Goal: Register for event/course

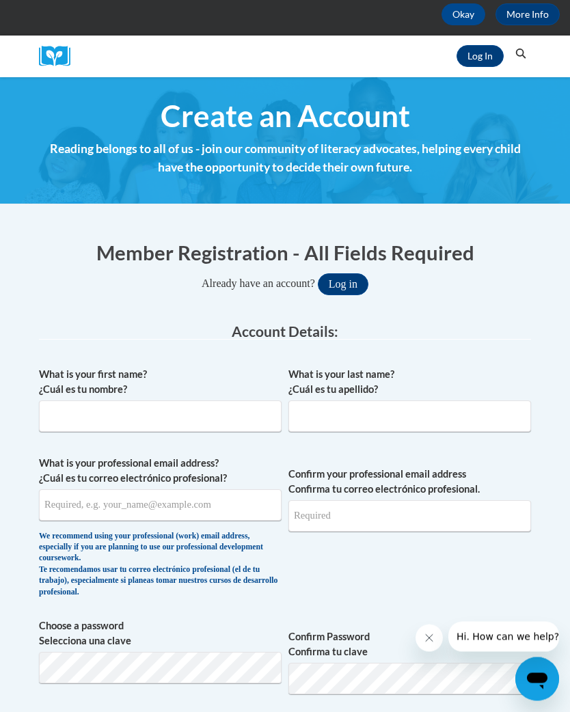
scroll to position [109, 0]
click at [98, 407] on input "What is your first name? ¿Cuál es tu nombre?" at bounding box center [160, 416] width 243 height 31
type input "N"
type input "Brittami"
click at [402, 417] on input "What is your last name? ¿Cuál es tu apellido?" at bounding box center [409, 416] width 243 height 31
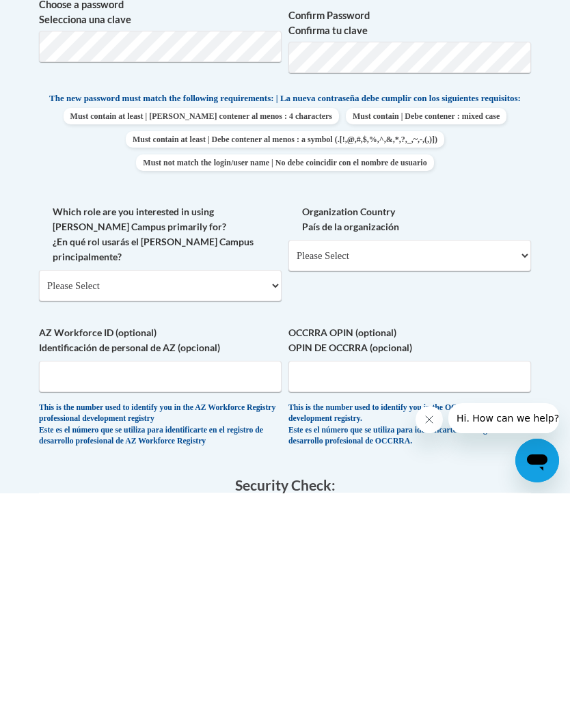
scroll to position [514, 0]
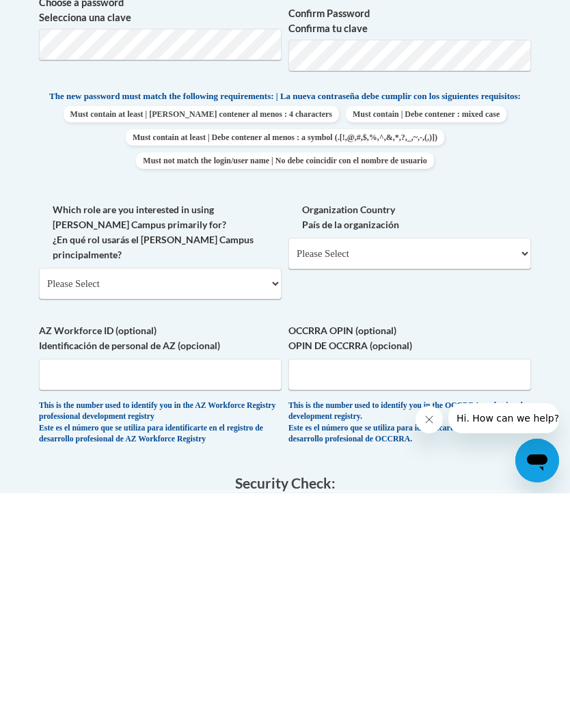
type input "Moss"
click at [98, 487] on select "Please Select College/University | Colegio/Universidad Community/Nonprofit Part…" at bounding box center [160, 502] width 243 height 31
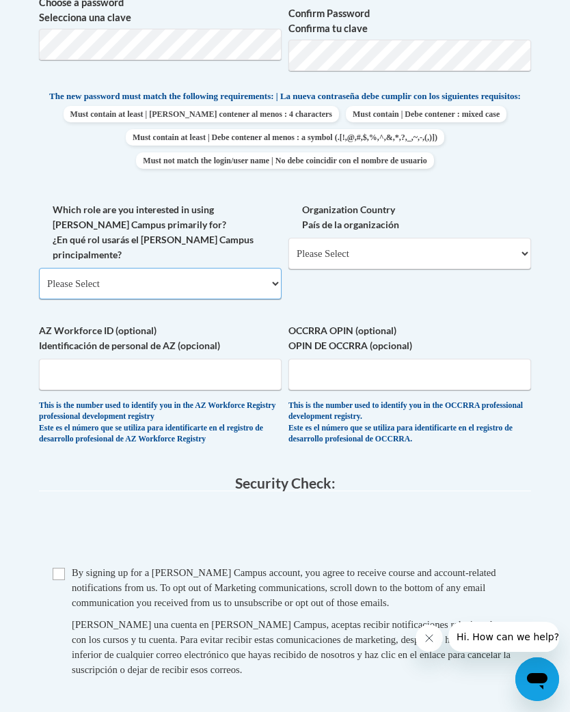
select select "fbf2d438-af2f-41f8-98f1-81c410e29de3"
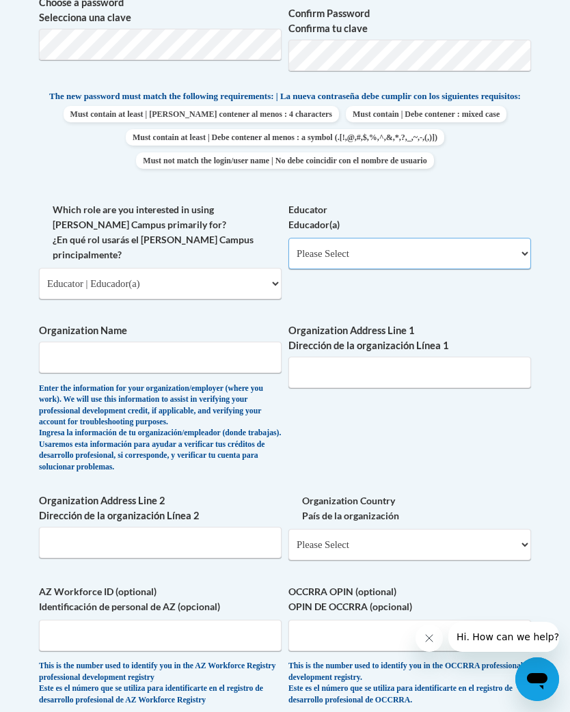
click at [357, 252] on select "Please Select Early Learning/Daycare Teacher/Family Home Care Provider | Maestr…" at bounding box center [409, 253] width 243 height 31
click at [109, 342] on input "Organization Name" at bounding box center [160, 357] width 243 height 31
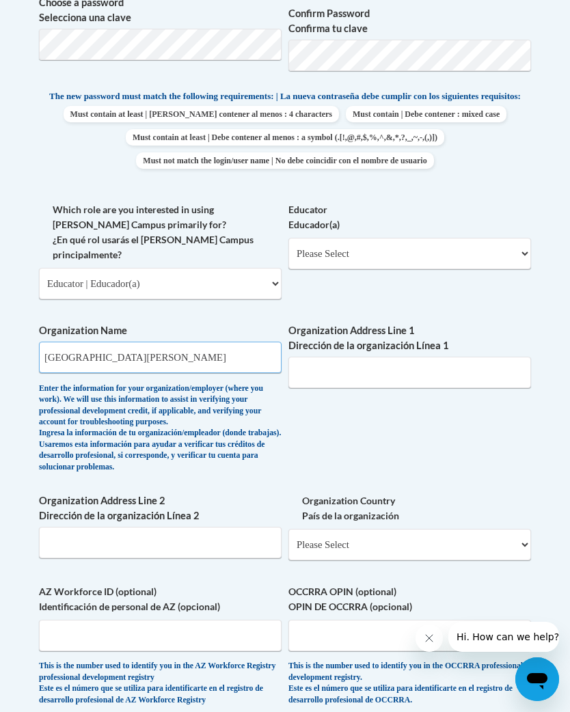
type input "East jones elementary"
click at [485, 253] on select "Please Select Early Learning/Daycare Teacher/Family Home Care Provider | Maestr…" at bounding box center [409, 253] width 243 height 31
select select "5e2af403-4f2c-4e49-a02f-103e55d7b75b"
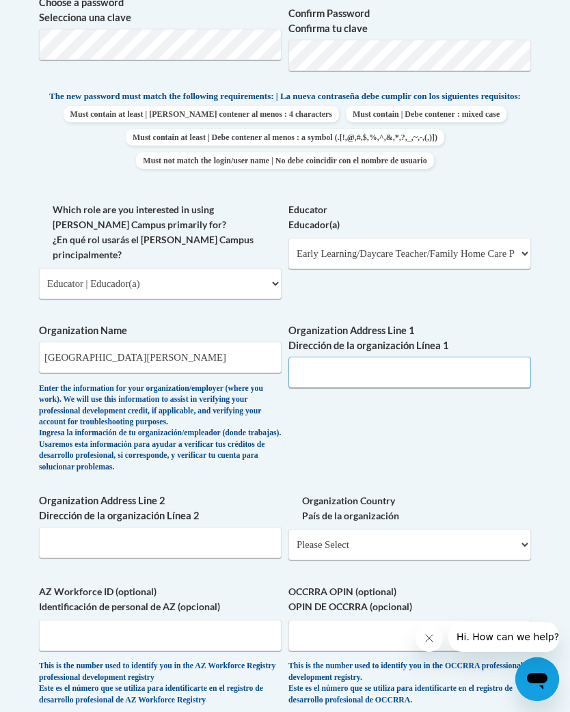
click at [432, 357] on input "Organization Address Line 1 Dirección de la organización Línea 1" at bounding box center [409, 372] width 243 height 31
click at [311, 249] on select "Please Select Early Learning/Daycare Teacher/Family Home Care Provider | Maestr…" at bounding box center [409, 253] width 243 height 31
click at [155, 268] on select "Please Select College/University | Colegio/Universidad Community/Nonprofit Part…" at bounding box center [160, 283] width 243 height 31
click at [325, 246] on select "Please Select Early Learning/Daycare Teacher/Family Home Care Provider | Maestr…" at bounding box center [409, 253] width 243 height 31
click at [435, 184] on div "What is your first name? ¿Cuál es tu nombre? Brittami What is your last name? ¿…" at bounding box center [285, 228] width 492 height 983
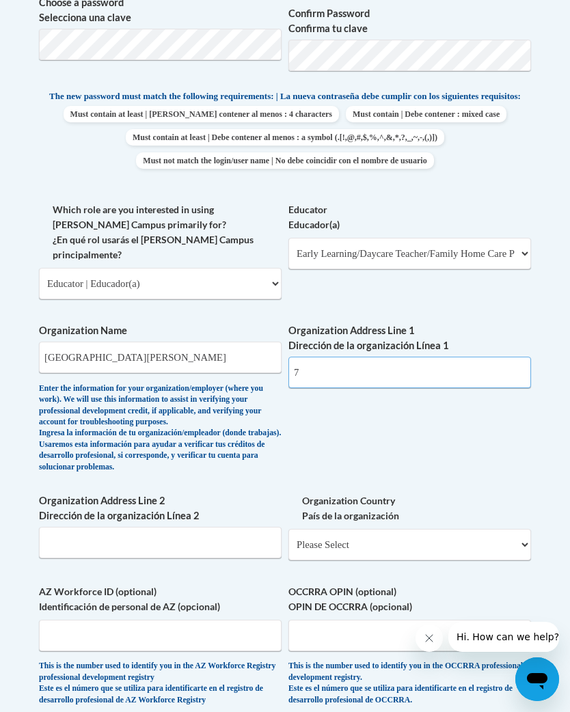
click at [405, 357] on input "7" at bounding box center [409, 372] width 243 height 31
type input "7"
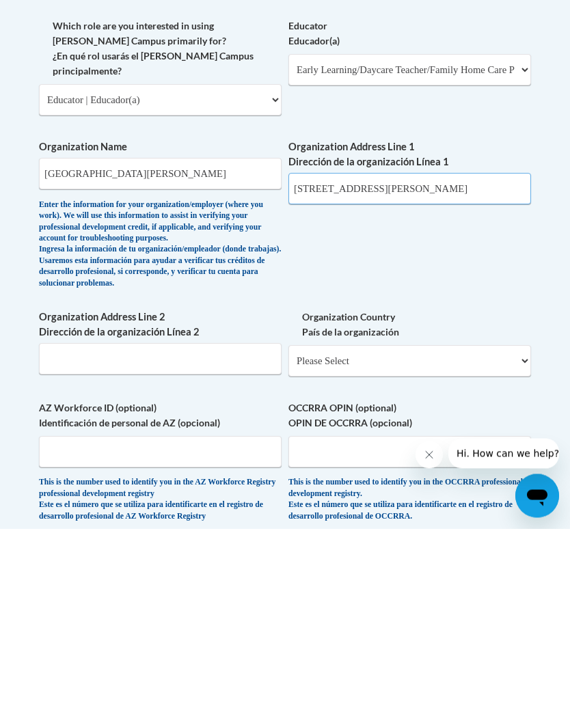
type input "108 northeast Dr.laurel,ms 39443"
click at [465, 521] on select "Please Select United States | Estados Unidos Outside of the United States | Fue…" at bounding box center [409, 544] width 243 height 31
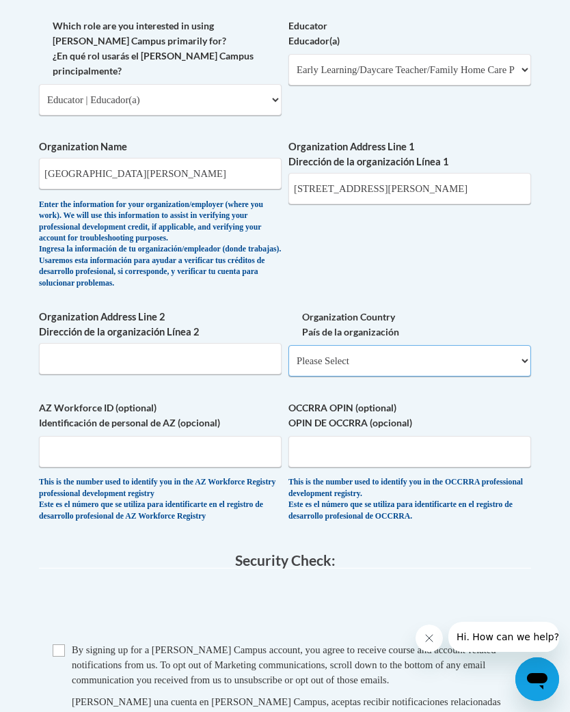
select select "ad49bcad-a171-4b2e-b99c-48b446064914"
select select
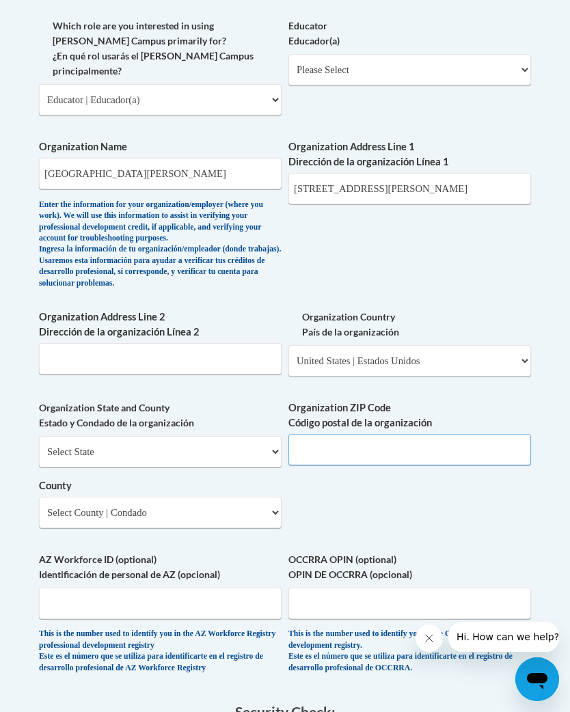
click at [444, 434] on input "Organization ZIP Code Código postal de la organización" at bounding box center [409, 449] width 243 height 31
type input "39443"
click at [213, 437] on select "Select State Alabama Alaska Arizona Arkansas California Colorado Connecticut De…" at bounding box center [160, 452] width 243 height 31
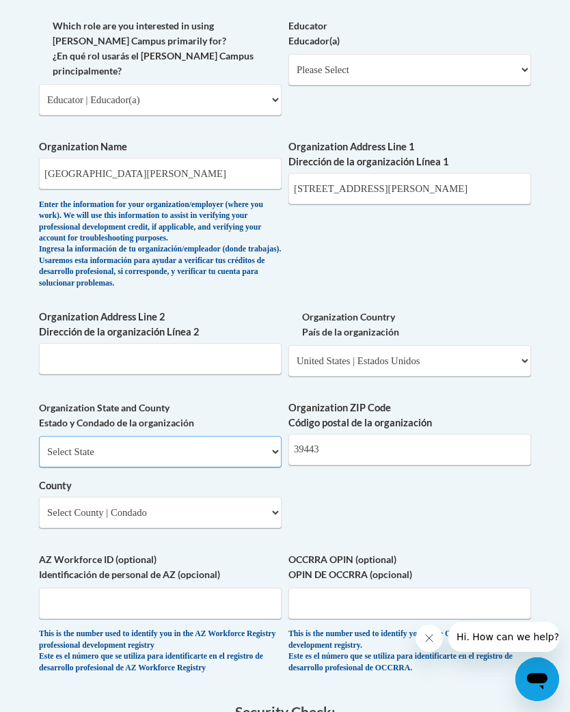
select select "Mississippi"
click at [230, 497] on select "County" at bounding box center [160, 512] width 243 height 31
select select "Jones"
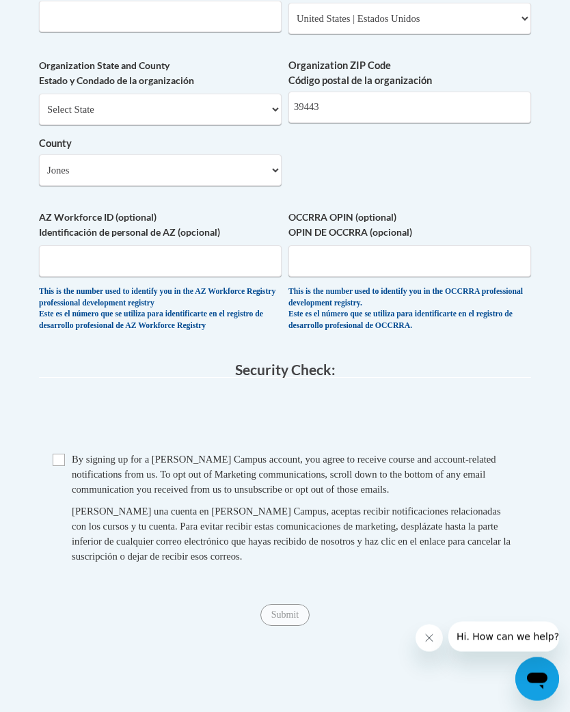
scroll to position [1259, 0]
click at [58, 454] on input "Checkbox" at bounding box center [59, 460] width 12 height 12
checkbox input "true"
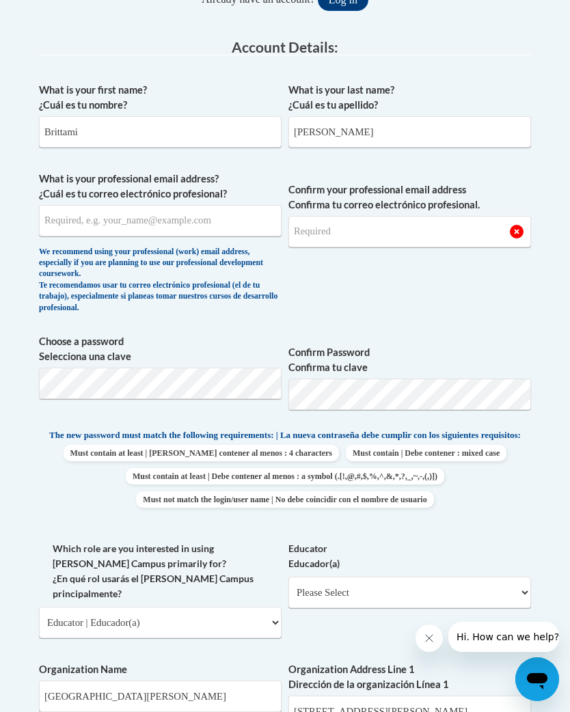
scroll to position [266, 0]
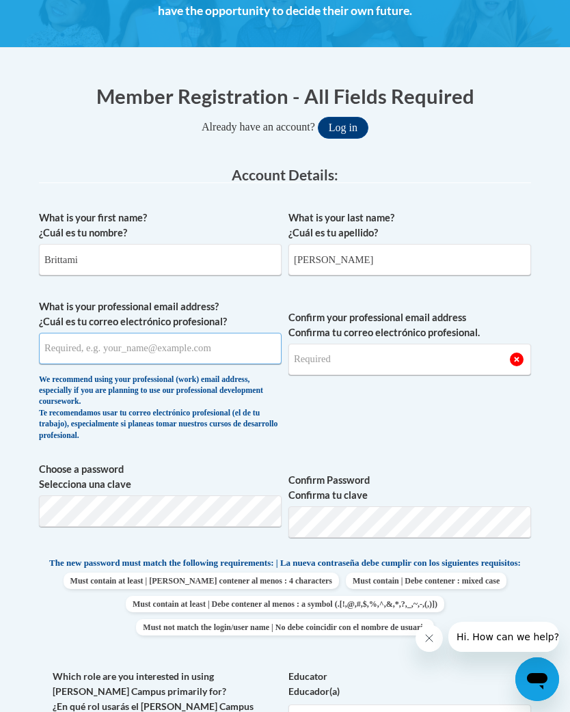
click at [172, 349] on input "What is your professional email address? ¿Cuál es tu correo electrónico profesi…" at bounding box center [160, 348] width 243 height 31
type input "moss.brittani@yahoo.com"
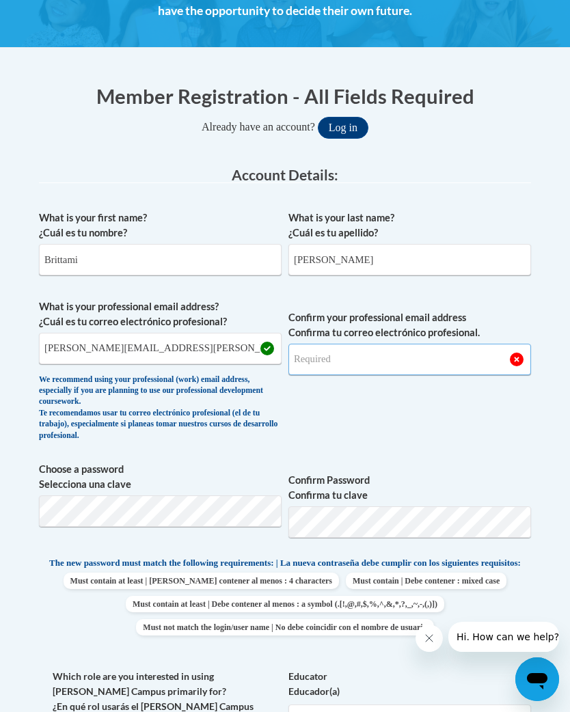
click at [394, 356] on input "Confirm your professional email address Confirma tu correo electrónico profesio…" at bounding box center [409, 359] width 243 height 31
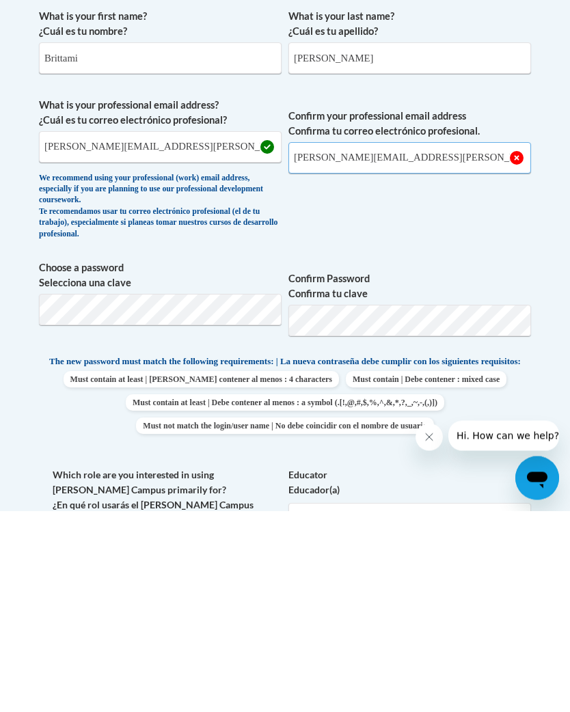
type input "moss.brittani@yahoo.com"
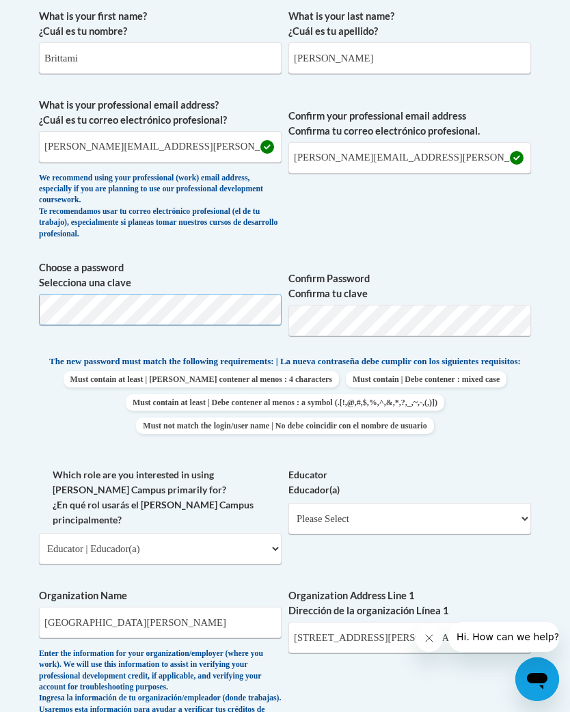
scroll to position [467, 0]
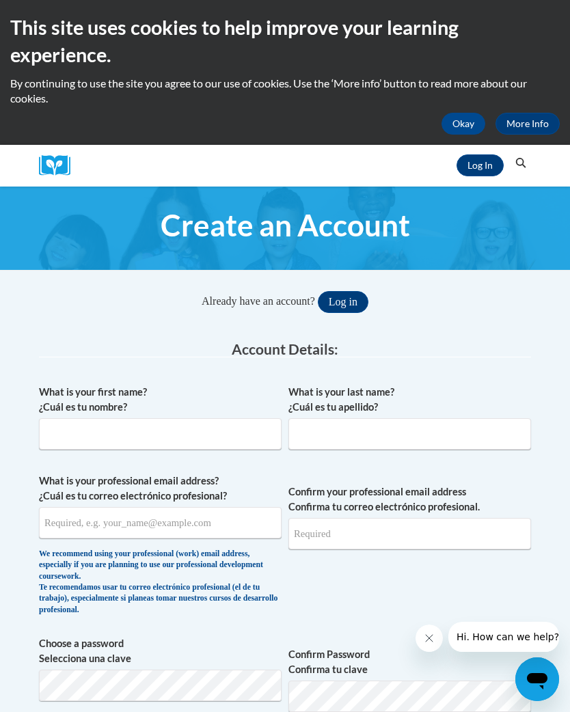
click at [459, 117] on button "Okay" at bounding box center [464, 124] width 44 height 22
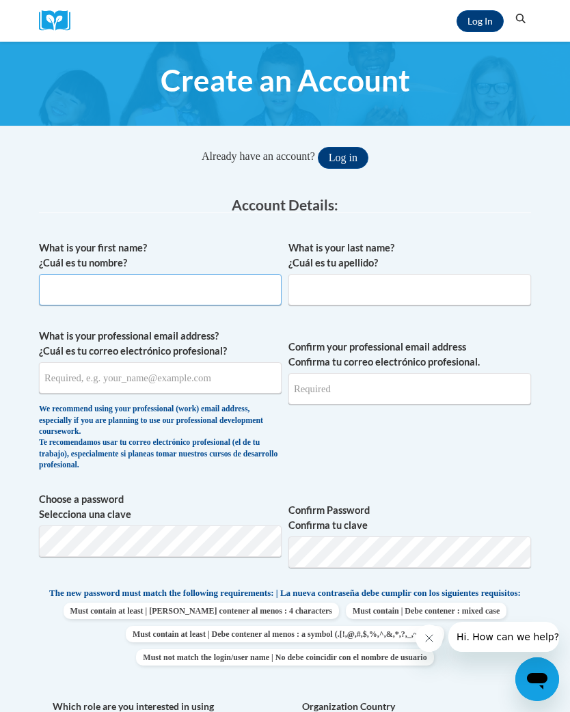
click at [235, 293] on input "What is your first name? ¿Cuál es tu nombre?" at bounding box center [160, 289] width 243 height 31
type input "Brittani"
click at [424, 292] on input "What is your last name? ¿Cuál es tu apellido?" at bounding box center [409, 289] width 243 height 31
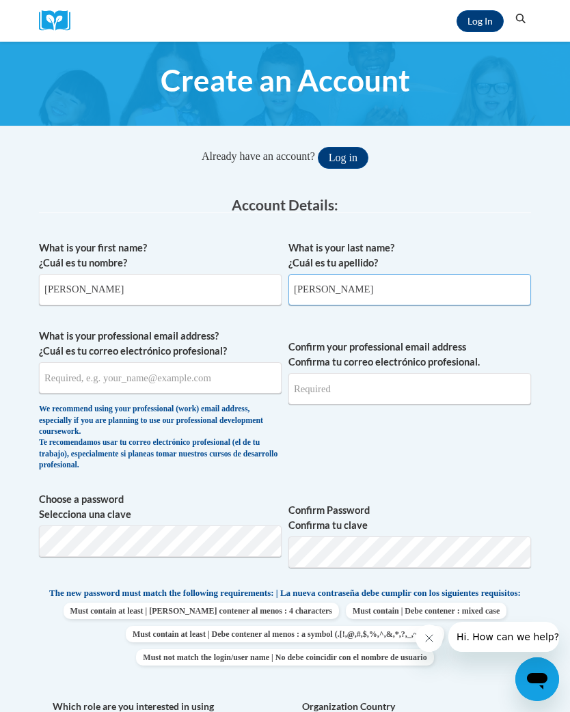
type input "Moss"
click at [232, 388] on input "What is your professional email address? ¿Cuál es tu correo electrónico profesi…" at bounding box center [160, 377] width 243 height 31
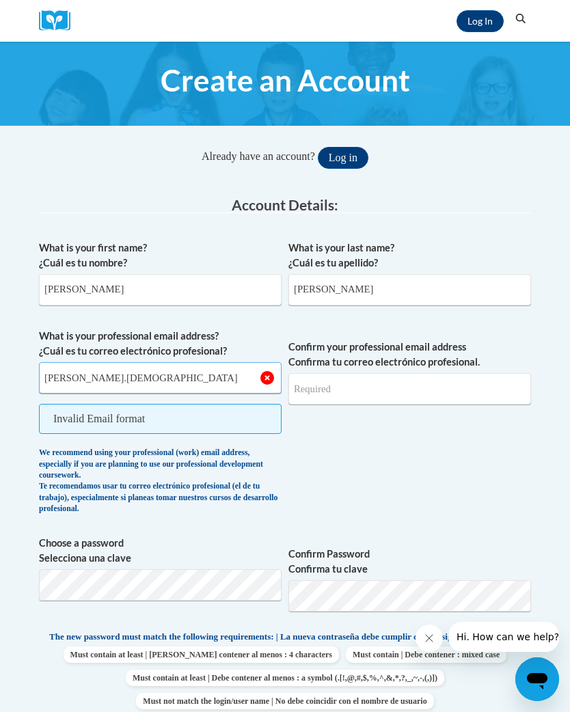
click at [178, 389] on input "moss.brittani" at bounding box center [160, 377] width 243 height 31
click at [205, 381] on input "moss.brittani" at bounding box center [160, 377] width 243 height 31
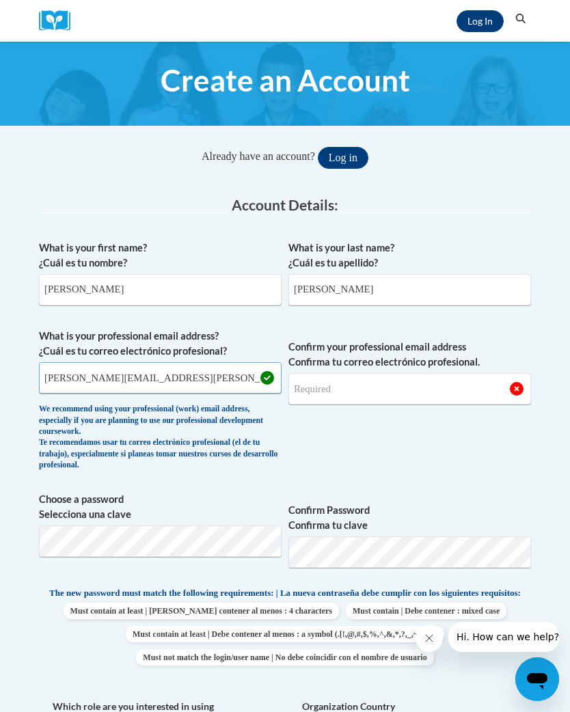
type input "moss.brittani@yahoo.com"
click at [375, 390] on input "Confirm your professional email address Confirma tu correo electrónico profesio…" at bounding box center [409, 388] width 243 height 31
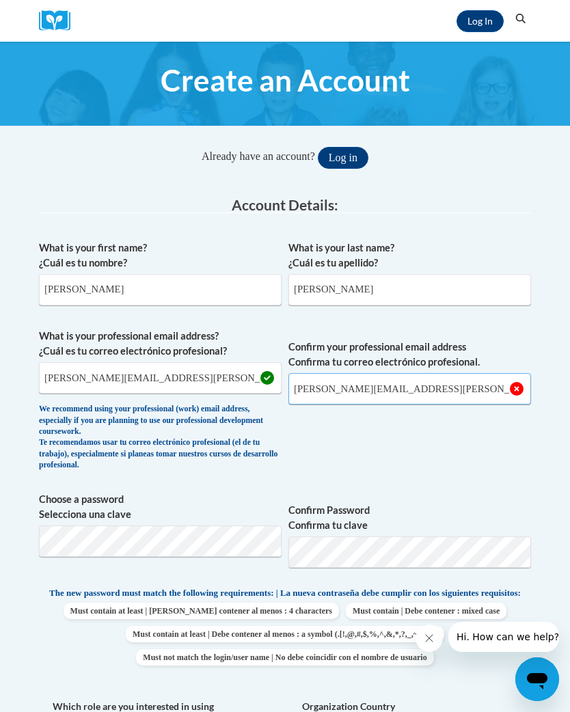
click at [439, 387] on input "moss.brittani@yahoo.com" at bounding box center [409, 388] width 243 height 31
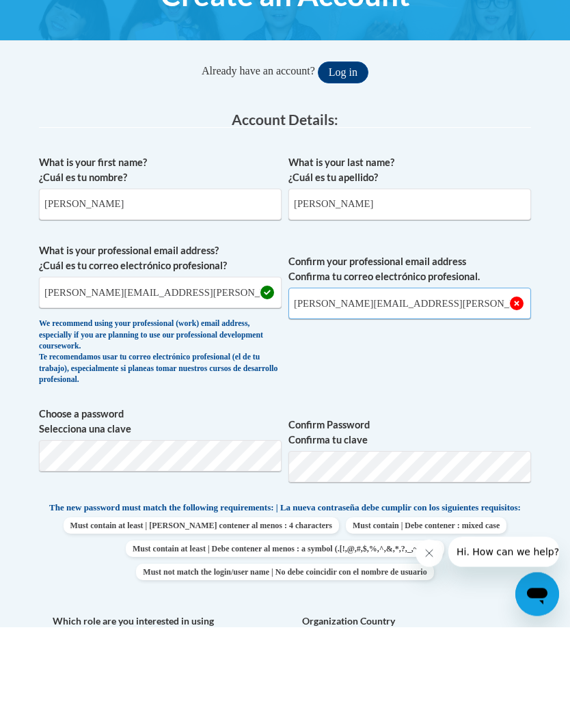
type input "moss.brittani@yahoo.com"
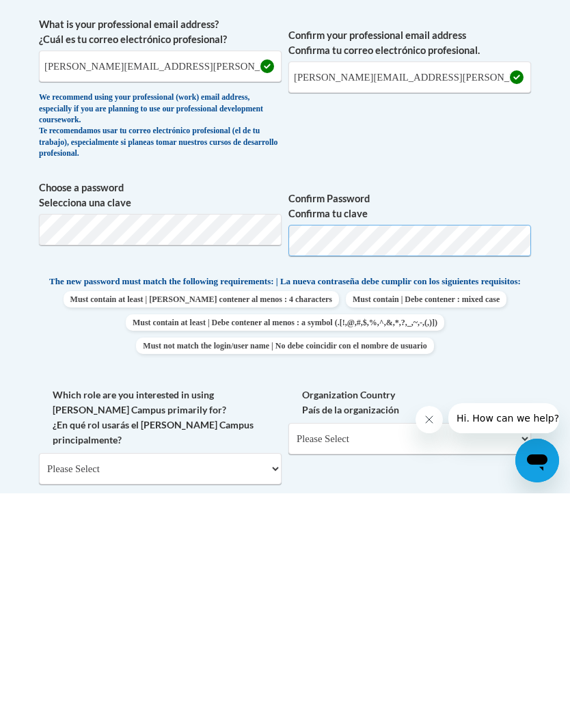
scroll to position [94, 0]
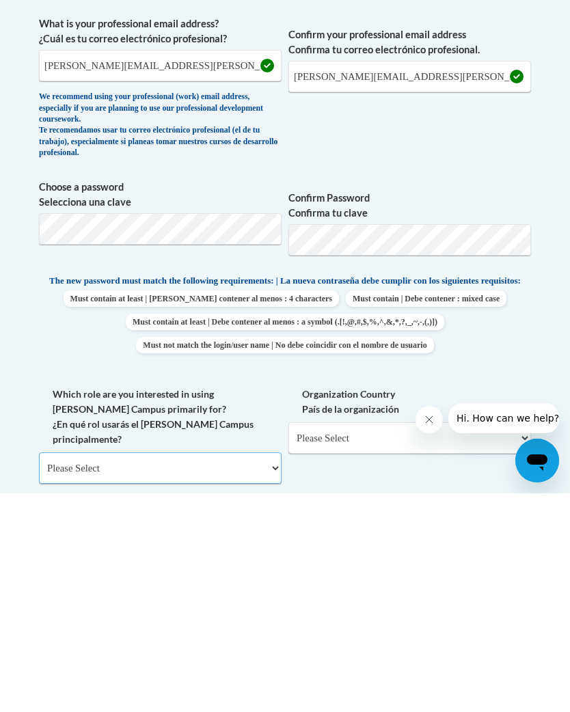
click at [181, 671] on select "Please Select College/University | Colegio/Universidad Community/Nonprofit Part…" at bounding box center [160, 686] width 243 height 31
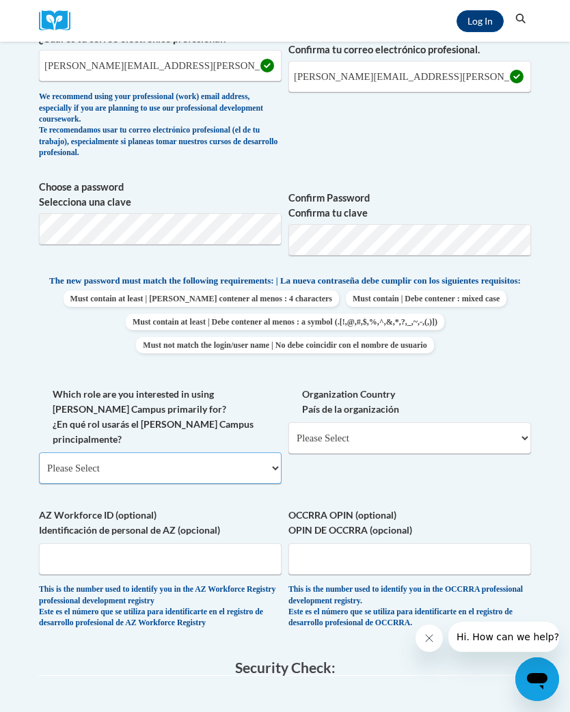
select select "fbf2d438-af2f-41f8-98f1-81c410e29de3"
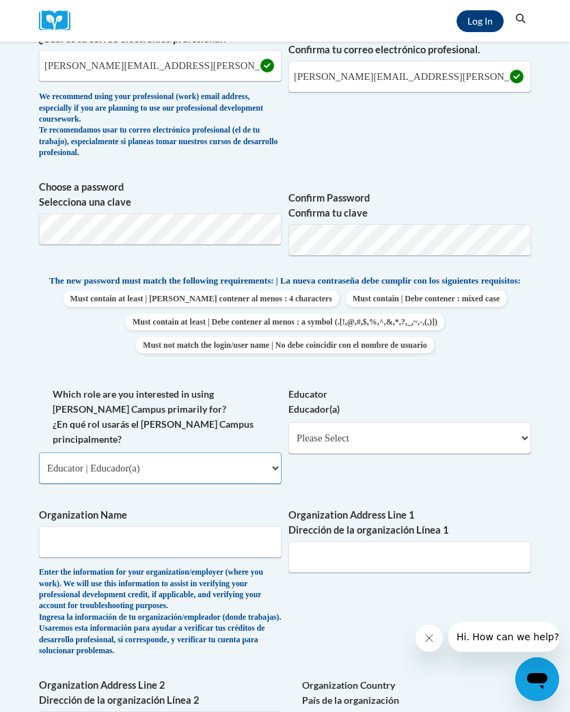
click at [213, 452] on select "Please Select College/University | Colegio/Universidad Community/Nonprofit Part…" at bounding box center [160, 467] width 243 height 31
click at [426, 433] on select "Please Select Early Learning/Daycare Teacher/Family Home Care Provider | Maestr…" at bounding box center [409, 437] width 243 height 31
select select "5e2af403-4f2c-4e49-a02f-103e55d7b75b"
click at [87, 526] on input "Organization Name" at bounding box center [160, 541] width 243 height 31
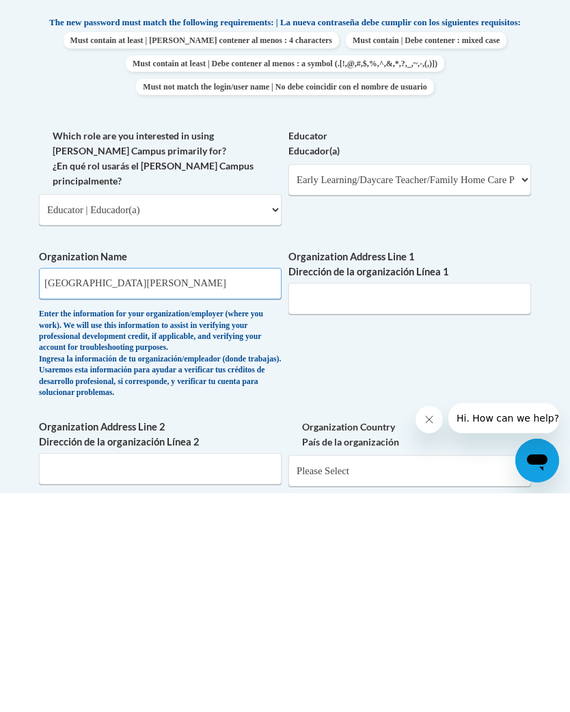
type input "East jones elementary school"
click at [468, 502] on input "Organization Address Line 1 Dirección de la organización Línea 1" at bounding box center [409, 517] width 243 height 31
type input "108 northeast Dr"
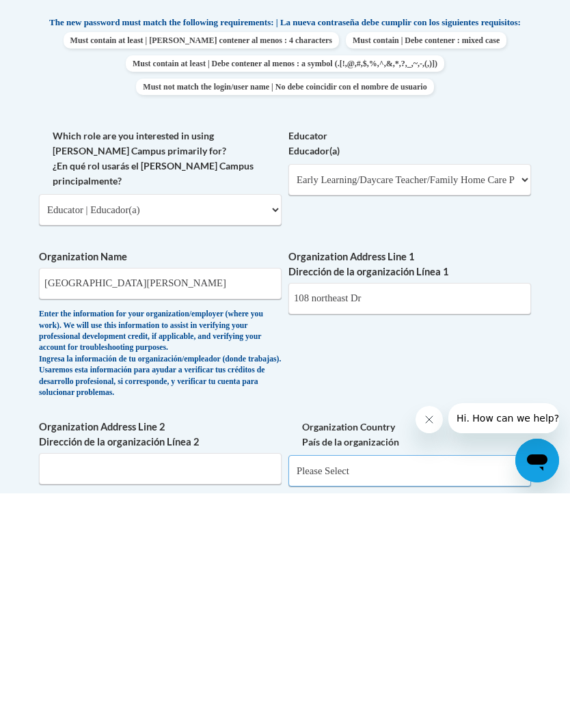
click at [386, 674] on select "Please Select United States | Estados Unidos Outside of the United States | Fue…" at bounding box center [409, 689] width 243 height 31
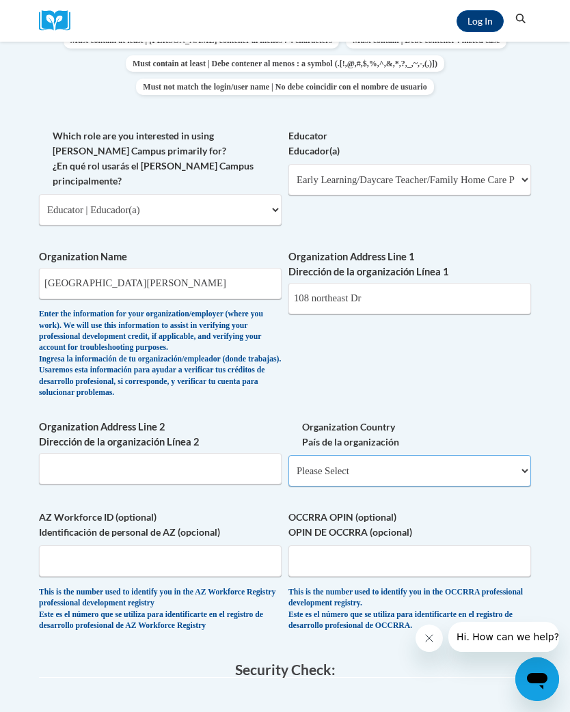
select select "ad49bcad-a171-4b2e-b99c-48b446064914"
select select
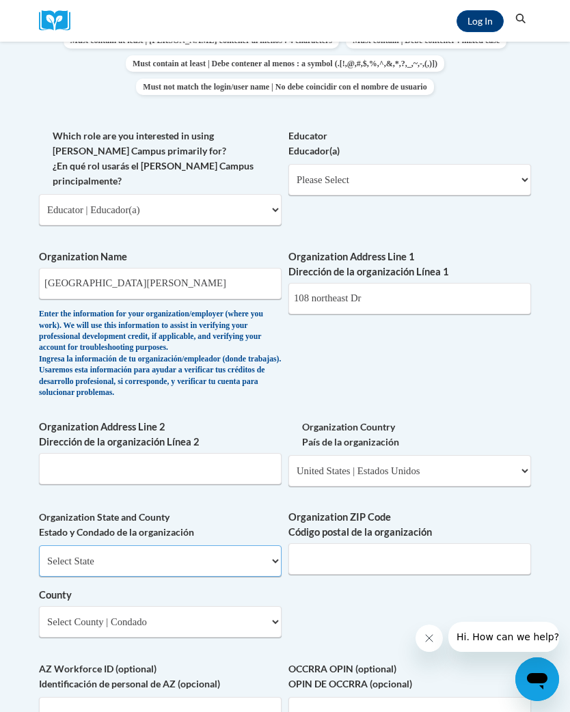
click at [230, 545] on select "Select State Alabama Alaska Arizona Arkansas California Colorado Connecticut De…" at bounding box center [160, 560] width 243 height 31
select select "Mississippi"
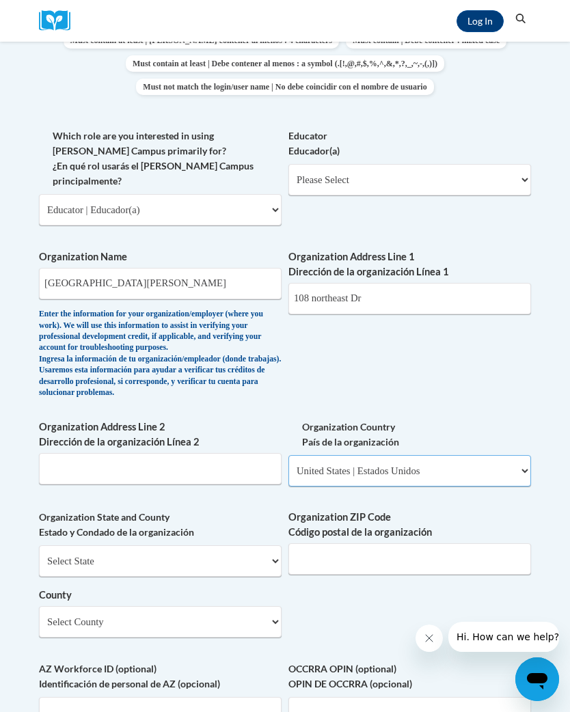
click at [416, 455] on select "Please Select United States | Estados Unidos Outside of the United States | Fue…" at bounding box center [409, 470] width 243 height 31
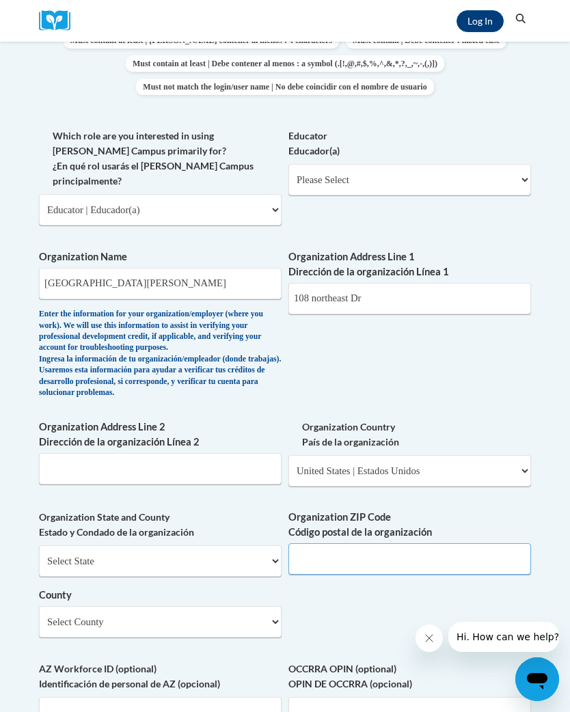
click at [413, 543] on input "Organization ZIP Code Código postal de la organización" at bounding box center [409, 558] width 243 height 31
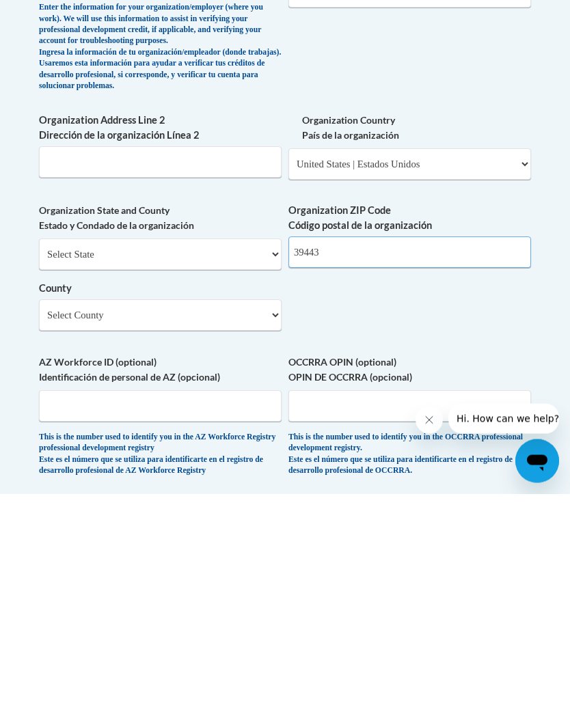
type input "39443"
click at [237, 518] on select "Select County Adams Alcorn Amite Attala Benton Bolivar Calhoun Carroll Chickasa…" at bounding box center [160, 533] width 243 height 31
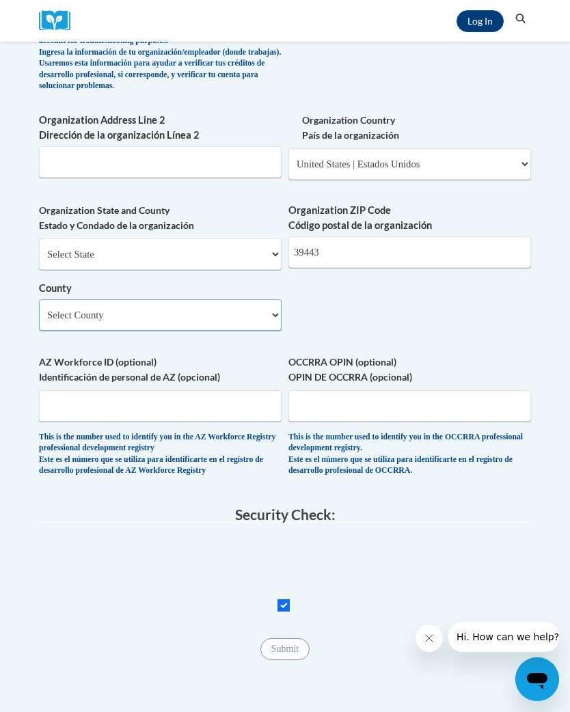
select select "Jones"
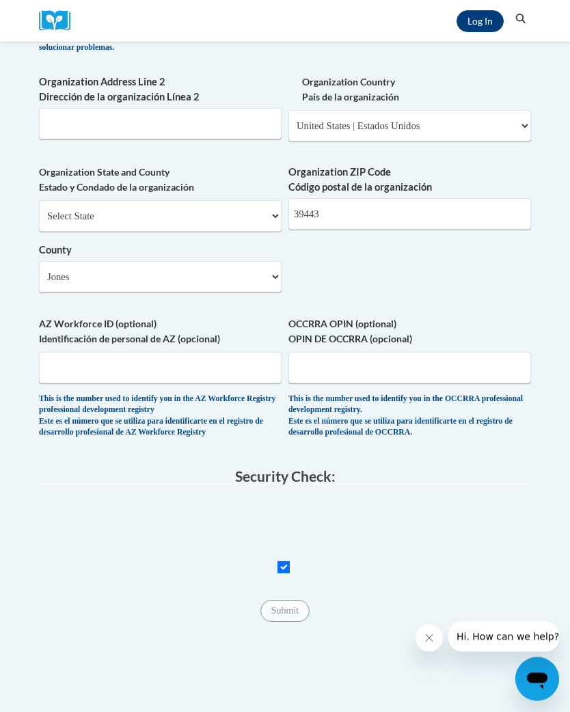
scroll to position [921, 0]
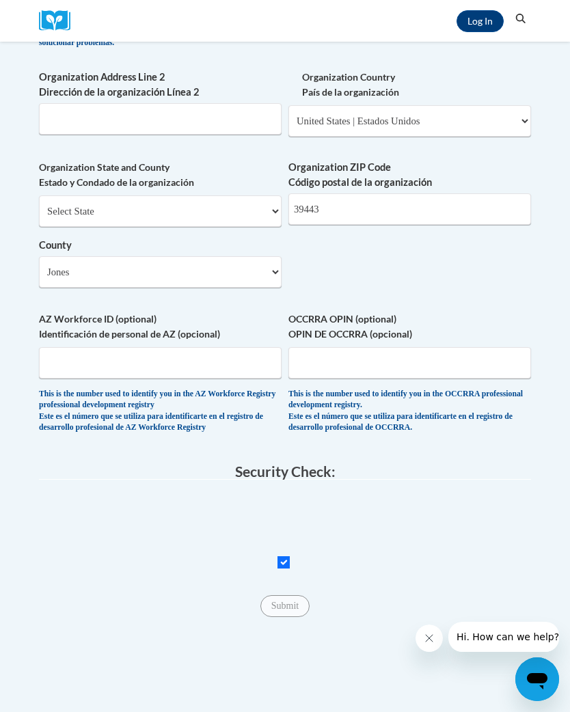
click at [271, 554] on span "Checkbox" at bounding box center [285, 561] width 465 height 15
click at [289, 556] on input "Checkbox" at bounding box center [283, 562] width 12 height 12
click at [288, 556] on input "Checkbox" at bounding box center [283, 562] width 12 height 12
checkbox input "true"
click at [289, 595] on input "Submit" at bounding box center [284, 606] width 49 height 22
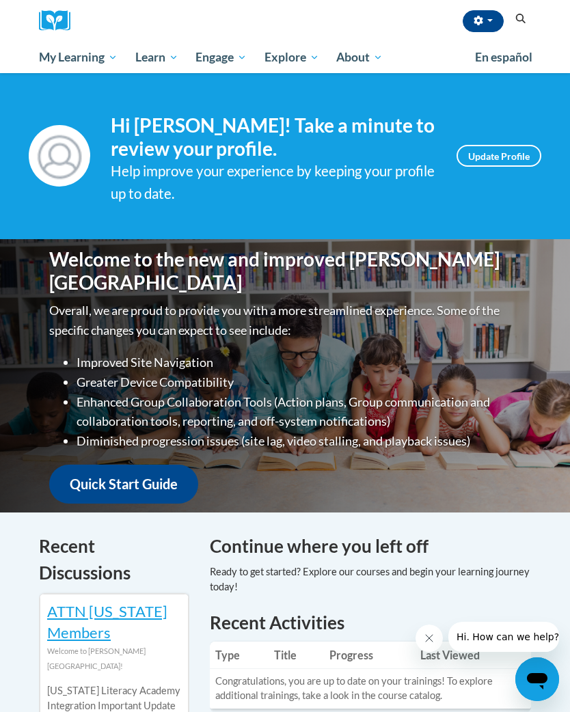
click at [0, 0] on span "My Course Progress" at bounding box center [0, 0] width 0 height 0
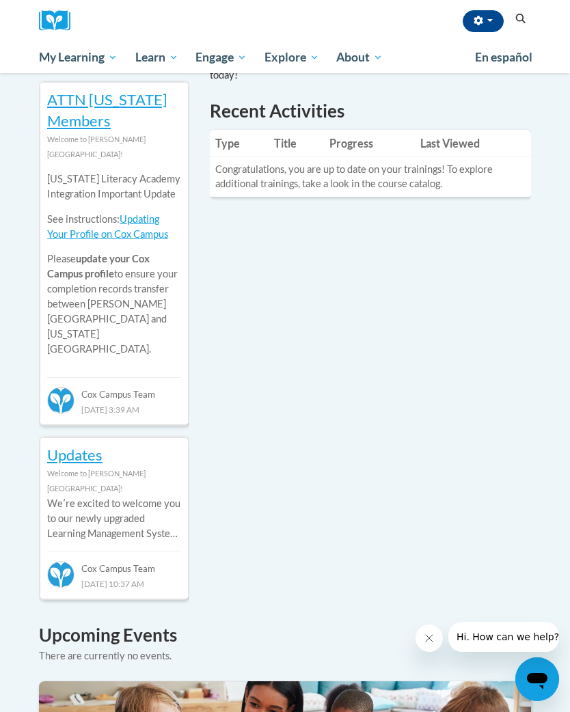
scroll to position [336, 0]
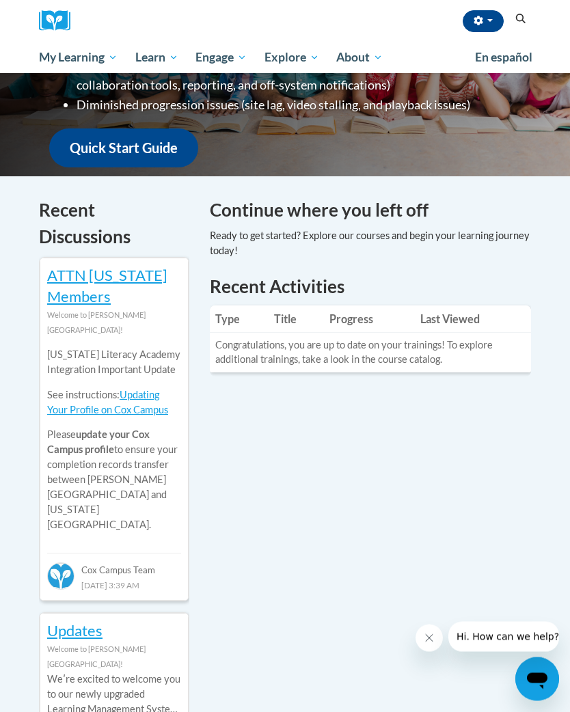
click at [103, 394] on link "Updating Your Profile on Cox Campus" at bounding box center [107, 403] width 121 height 27
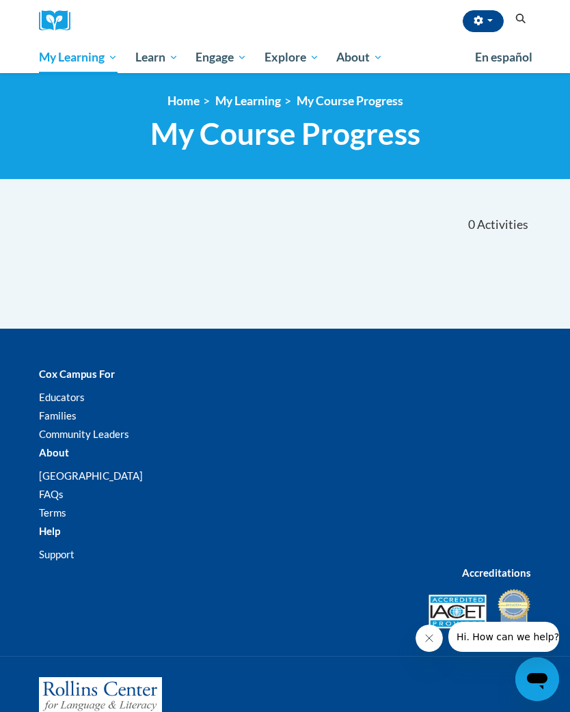
click at [499, 357] on div "Cox Campus For Educators Families Community Leaders About [GEOGRAPHIC_DATA] FAQ…" at bounding box center [285, 500] width 570 height 311
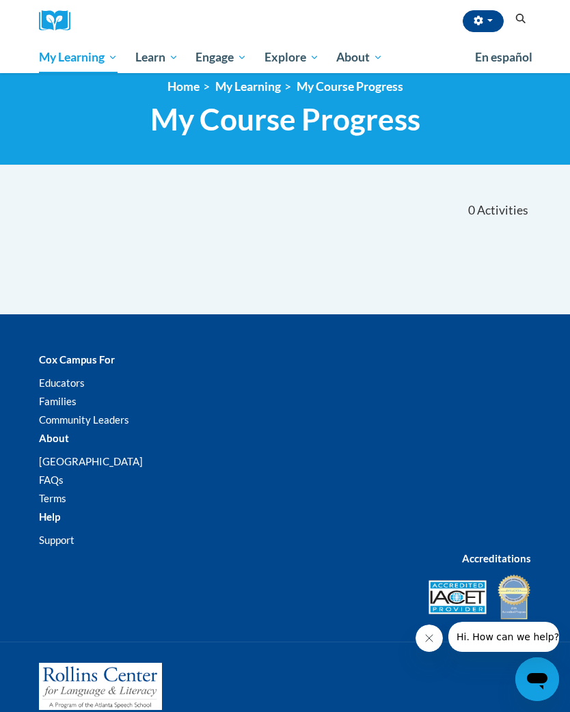
scroll to position [66, 0]
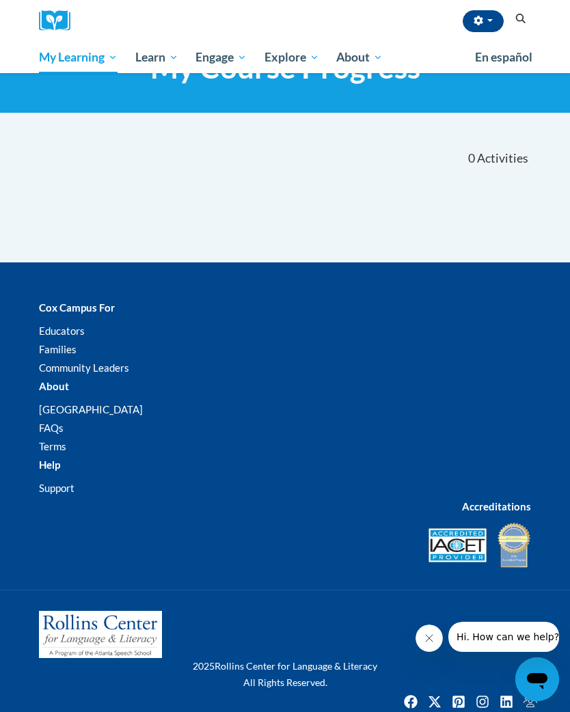
click at [429, 632] on button "Close message from company" at bounding box center [429, 638] width 27 height 27
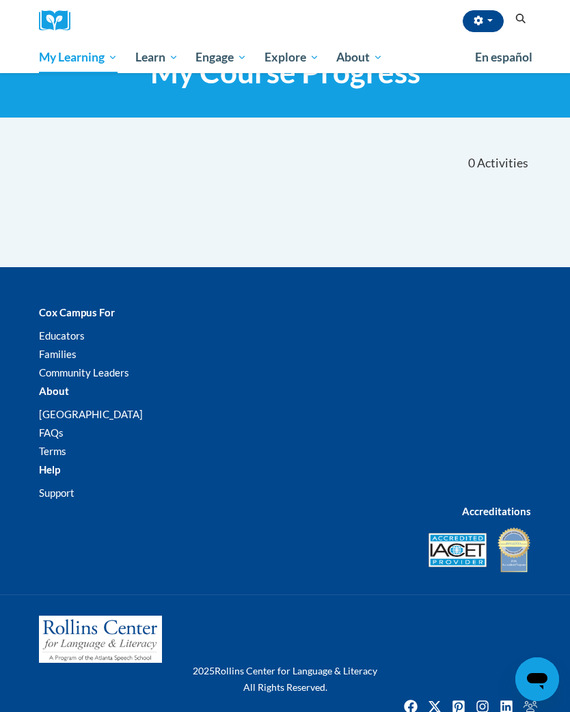
scroll to position [0, 0]
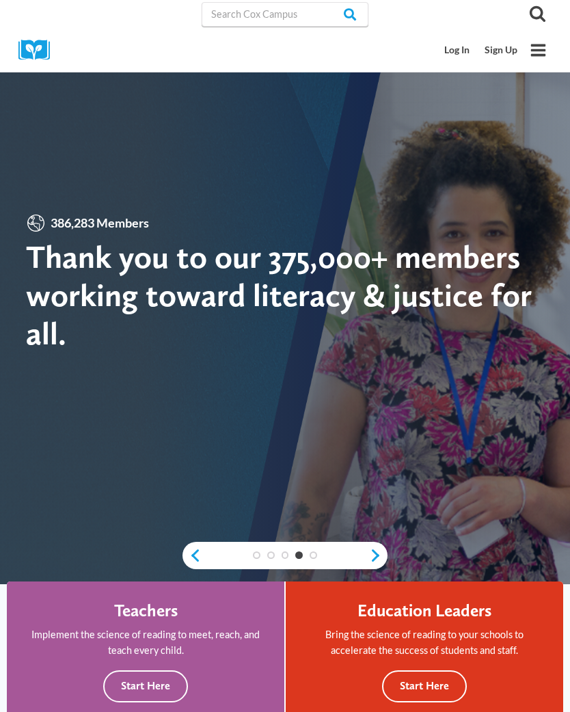
click at [454, 53] on link "Log In" at bounding box center [457, 50] width 40 height 25
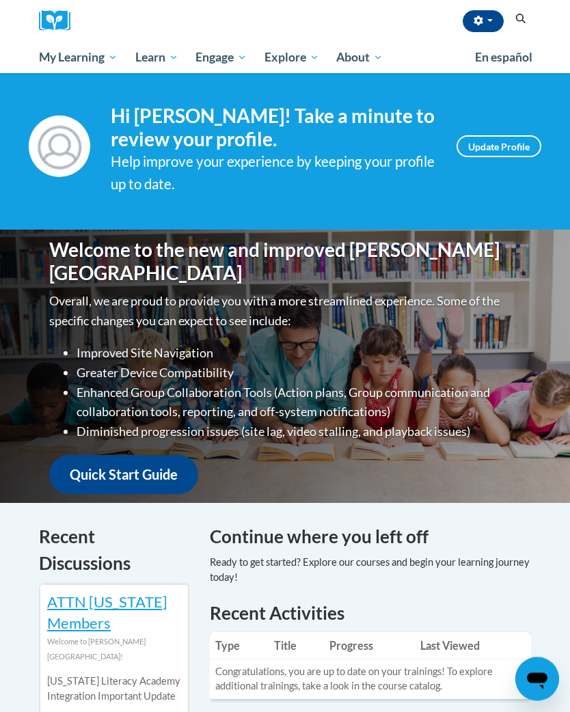
scroll to position [12, 0]
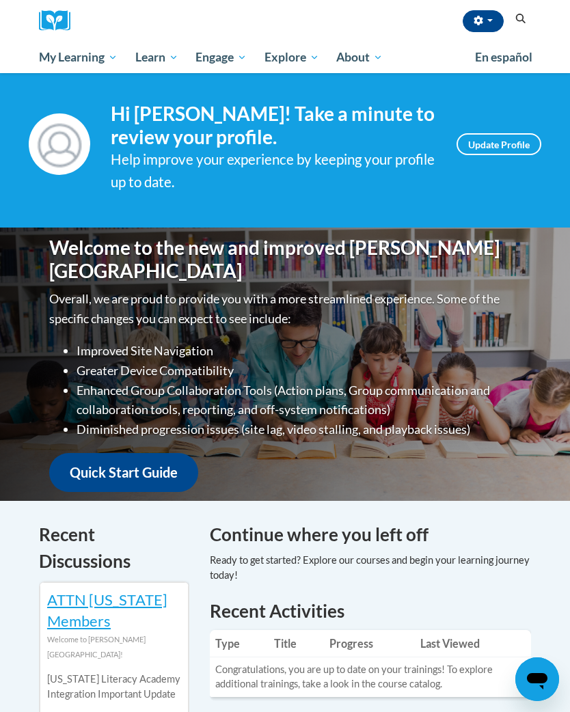
click at [514, 142] on link "Update Profile" at bounding box center [499, 144] width 85 height 22
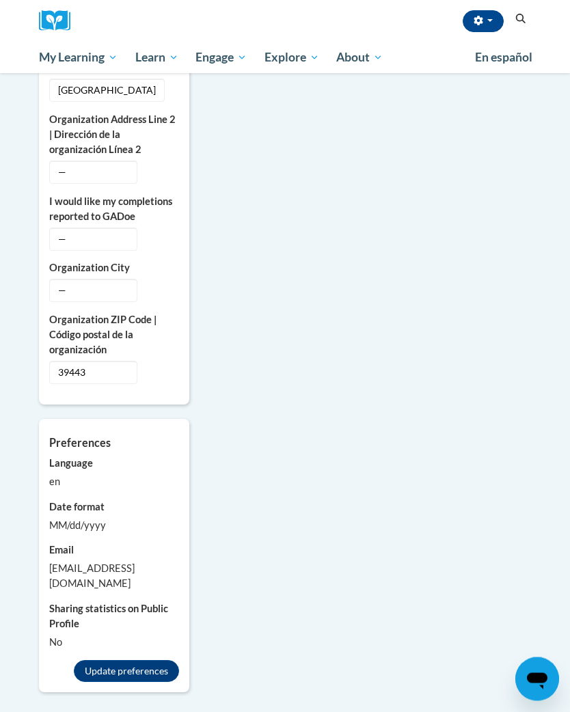
scroll to position [1054, 0]
click at [98, 533] on div "MM/dd/yyyy" at bounding box center [114, 525] width 130 height 15
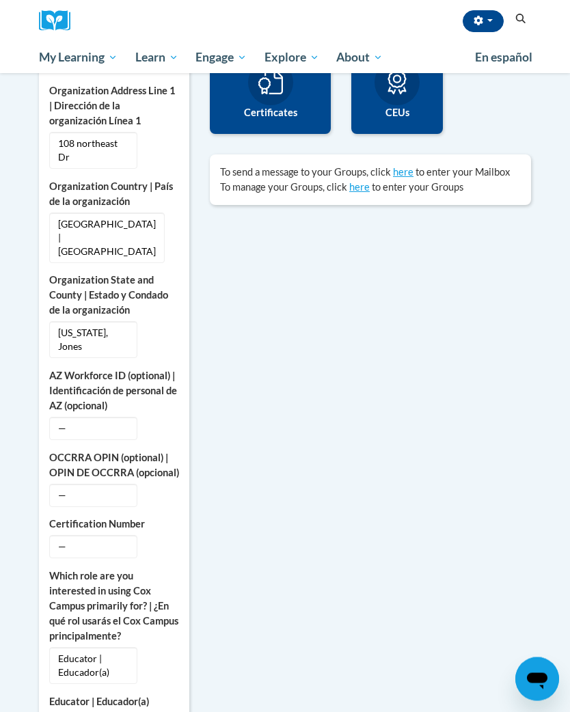
scroll to position [0, 0]
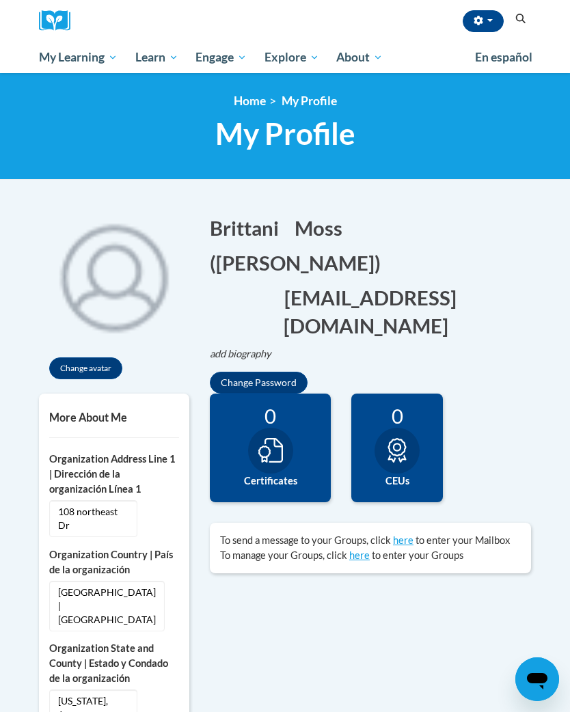
click at [0, 0] on link "My Course Progress" at bounding box center [0, 0] width 0 height 0
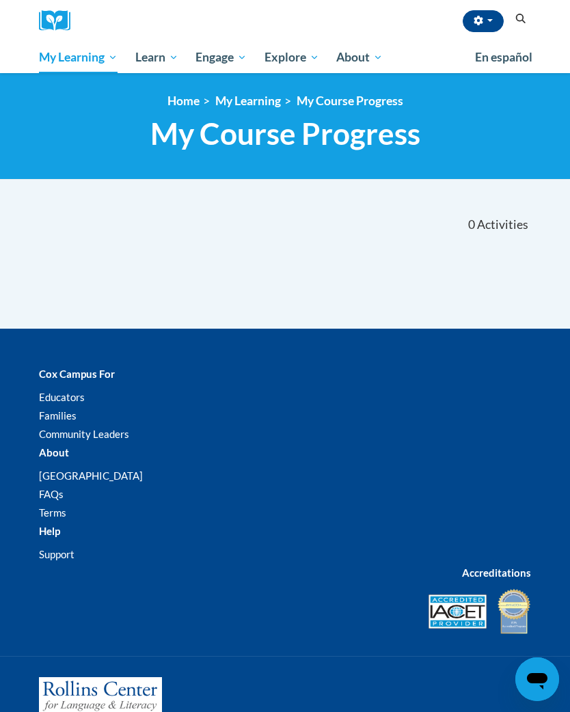
click at [0, 0] on span "My Action Plans" at bounding box center [0, 0] width 0 height 0
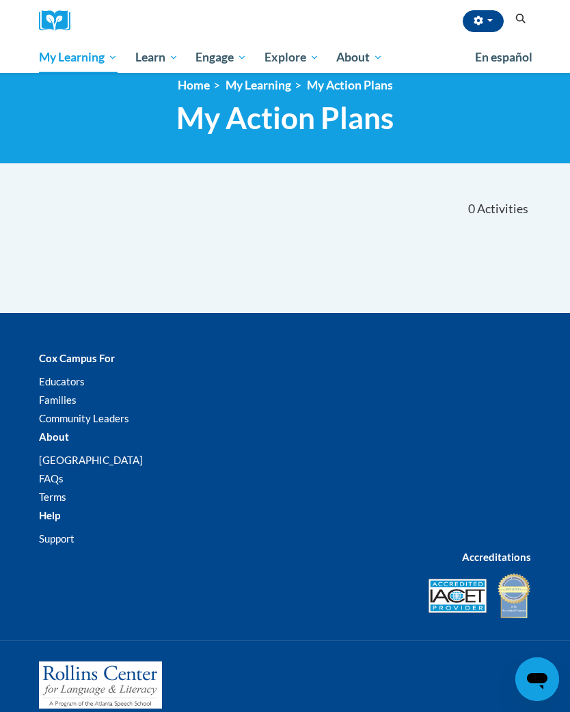
scroll to position [16, 0]
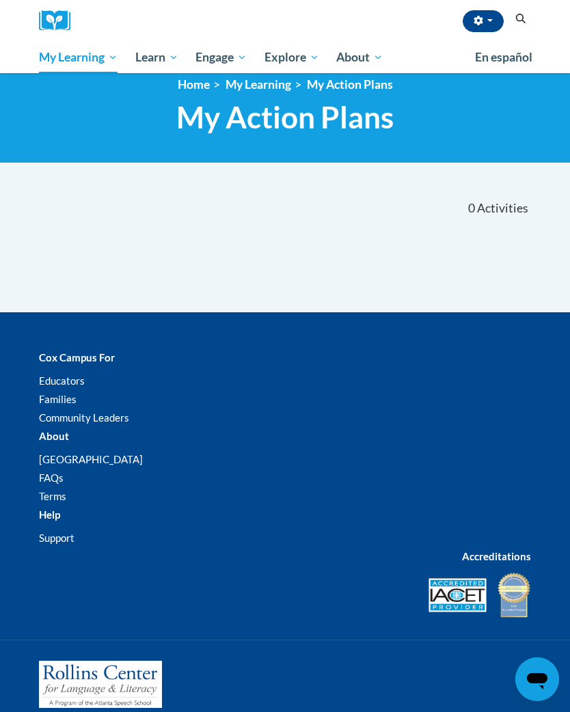
click at [481, 23] on icon "button" at bounding box center [478, 21] width 9 height 10
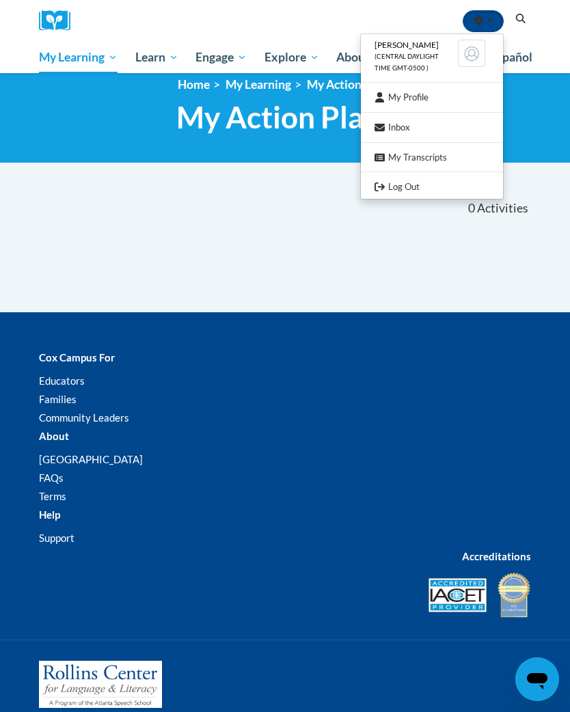
click at [444, 92] on link "My Profile" at bounding box center [432, 97] width 142 height 17
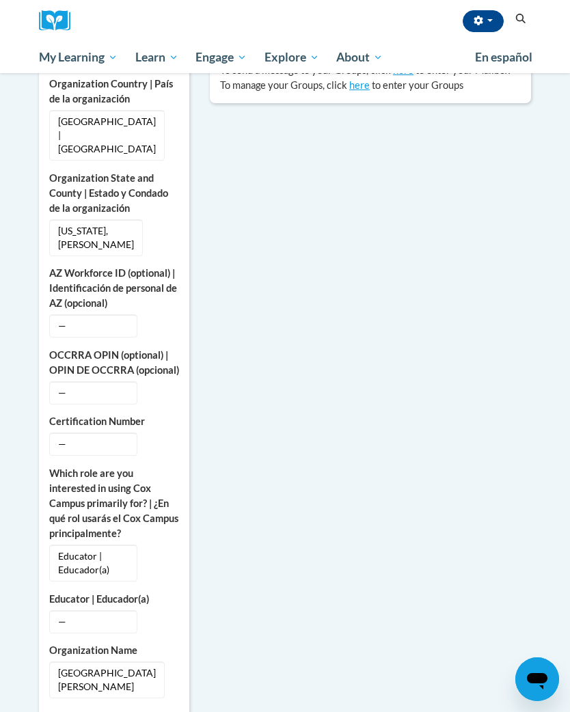
scroll to position [526, 0]
click at [58, 16] on img at bounding box center [59, 20] width 41 height 21
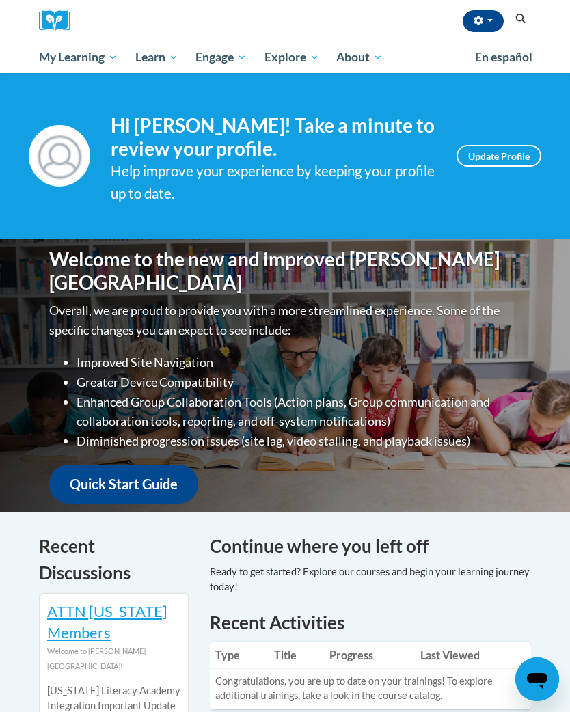
click at [519, 22] on icon "Search" at bounding box center [521, 19] width 12 height 10
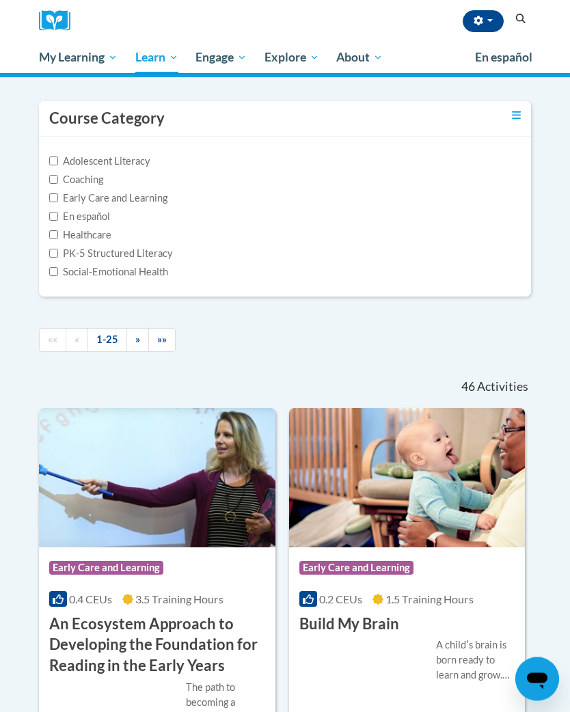
scroll to position [107, 0]
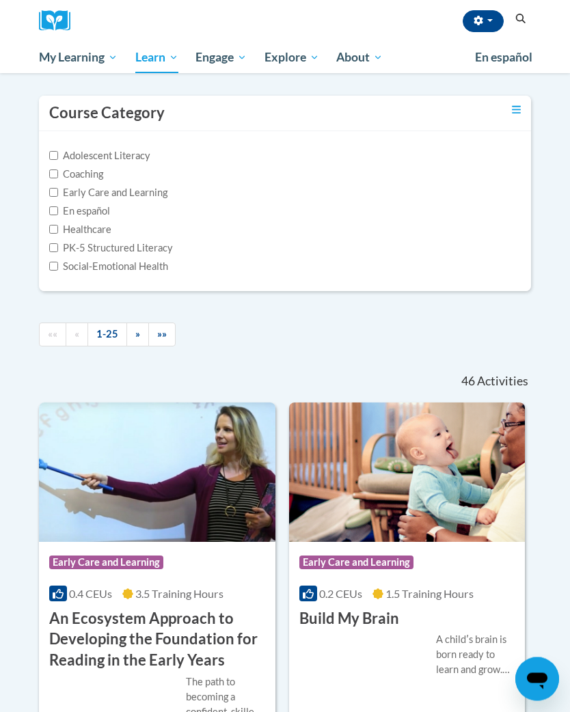
click at [183, 632] on h3 "An Ecosystem Approach to Developing the Foundation for Reading in the Early Yea…" at bounding box center [157, 640] width 216 height 63
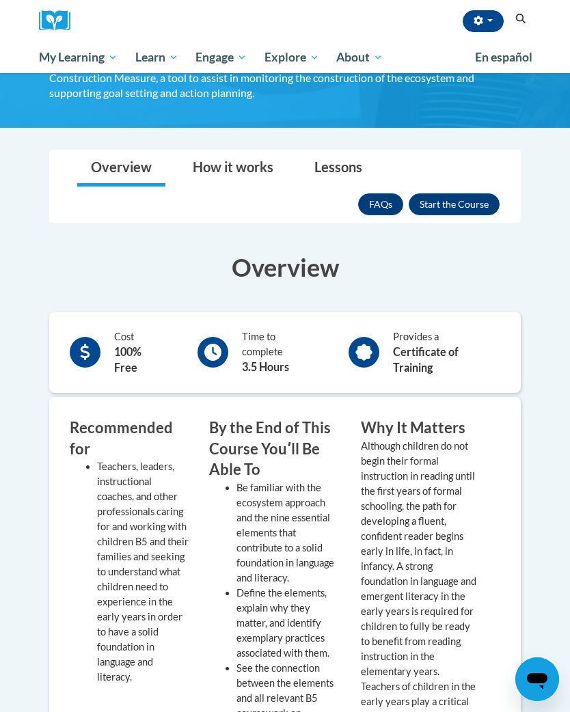
scroll to position [316, 0]
click at [477, 207] on button "Enroll" at bounding box center [454, 205] width 91 height 22
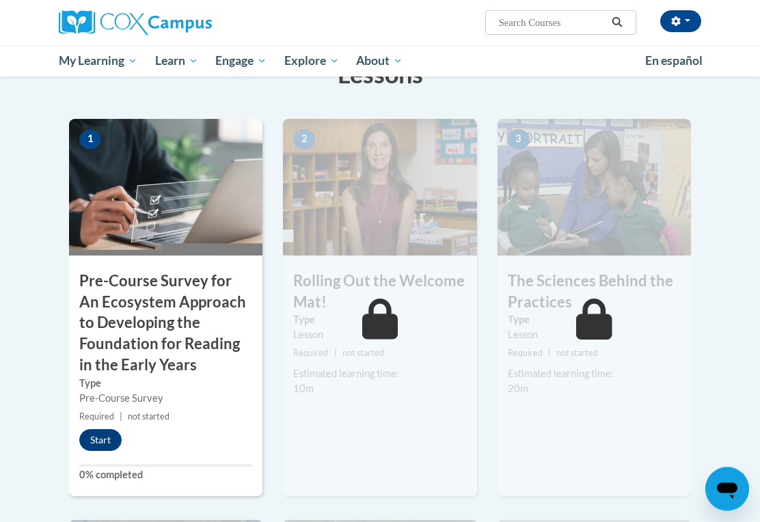
scroll to position [306, 0]
click at [111, 438] on button "Start" at bounding box center [100, 440] width 42 height 22
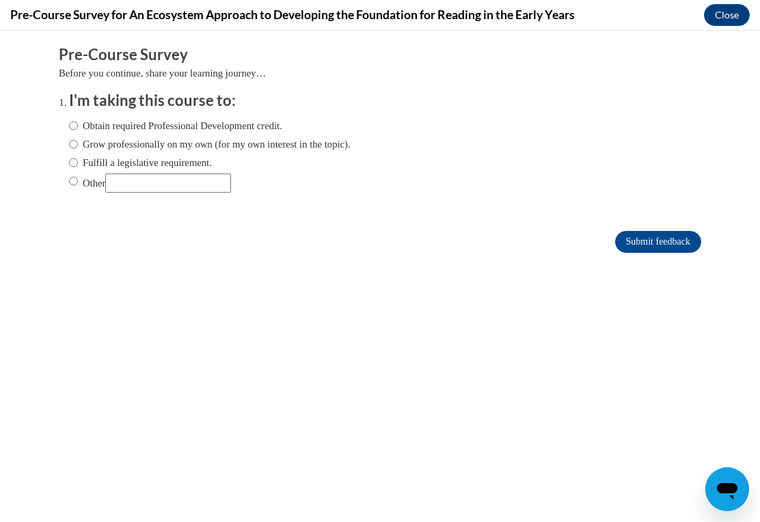
scroll to position [0, 0]
click at [262, 123] on label "Obtain required Professional Development credit." at bounding box center [175, 125] width 213 height 15
click at [78, 123] on input "Obtain required Professional Development credit." at bounding box center [73, 125] width 9 height 15
radio input "true"
click at [569, 239] on input "Submit feedback" at bounding box center [658, 242] width 86 height 22
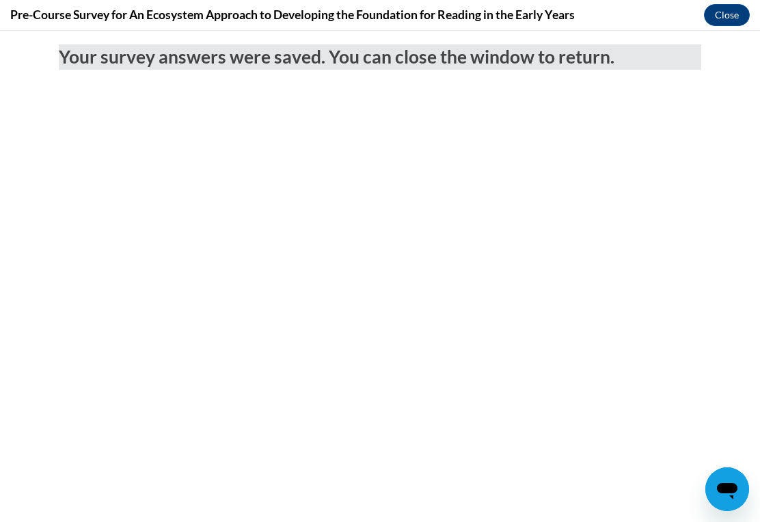
scroll to position [185, 0]
click at [569, 17] on button "Close" at bounding box center [727, 15] width 46 height 22
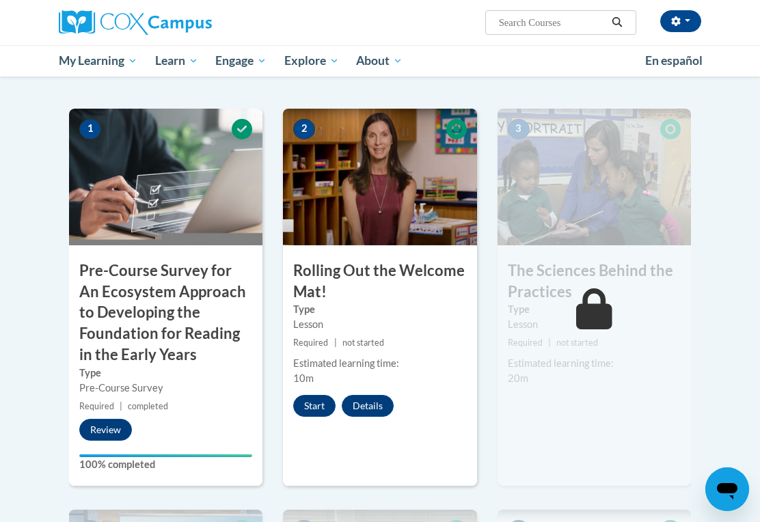
scroll to position [317, 0]
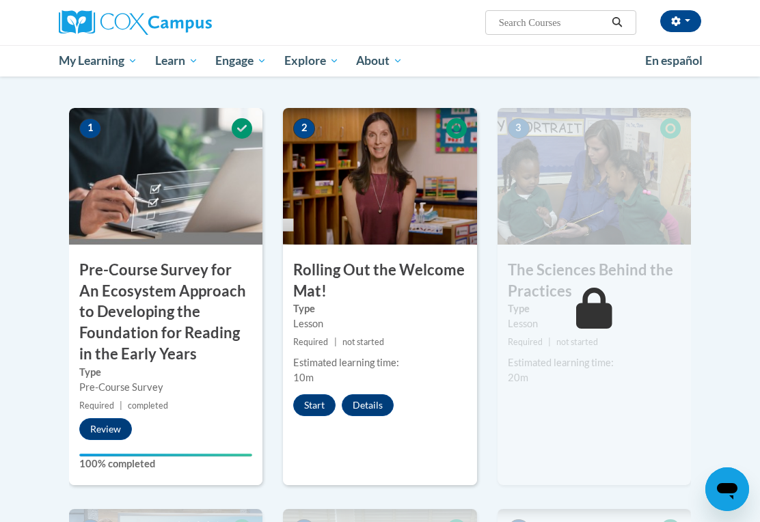
click at [326, 405] on button "Start" at bounding box center [314, 405] width 42 height 22
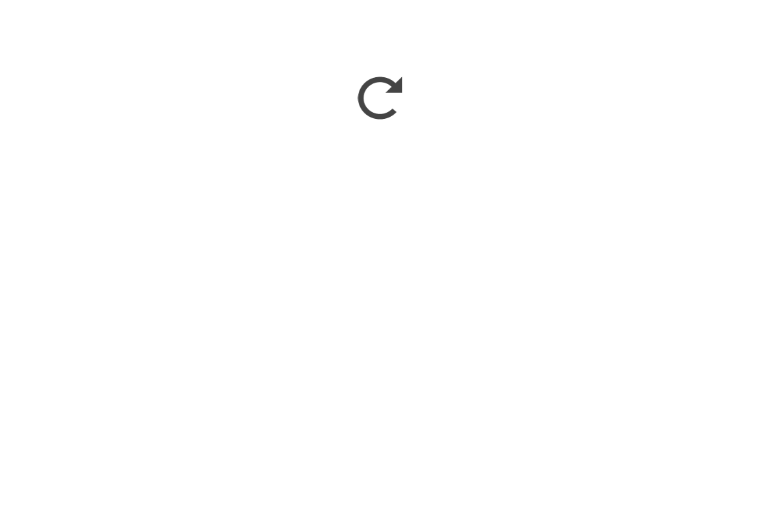
scroll to position [516, 0]
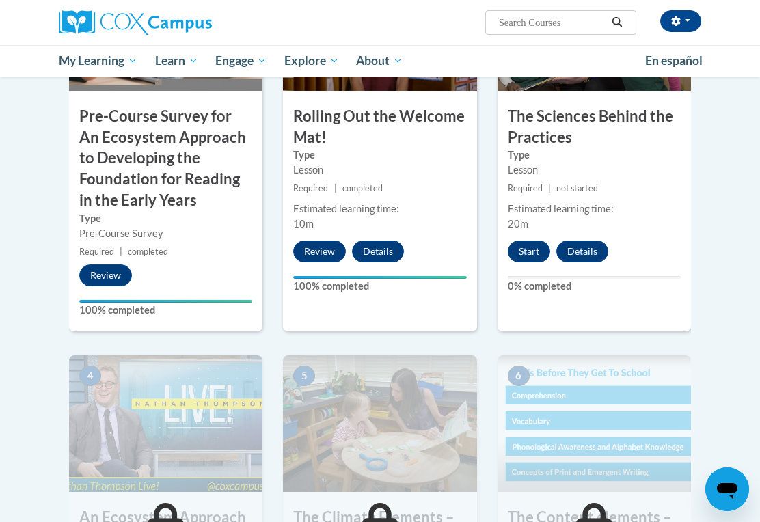
scroll to position [472, 0]
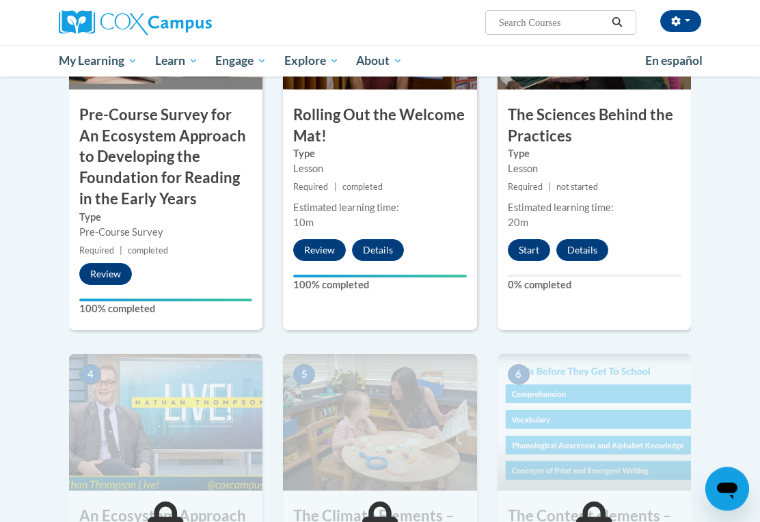
click at [539, 249] on button "Start" at bounding box center [529, 251] width 42 height 22
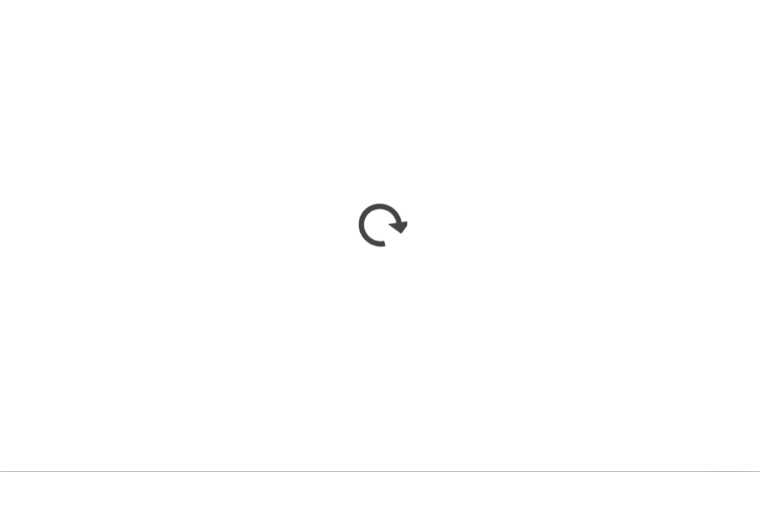
scroll to position [599, 0]
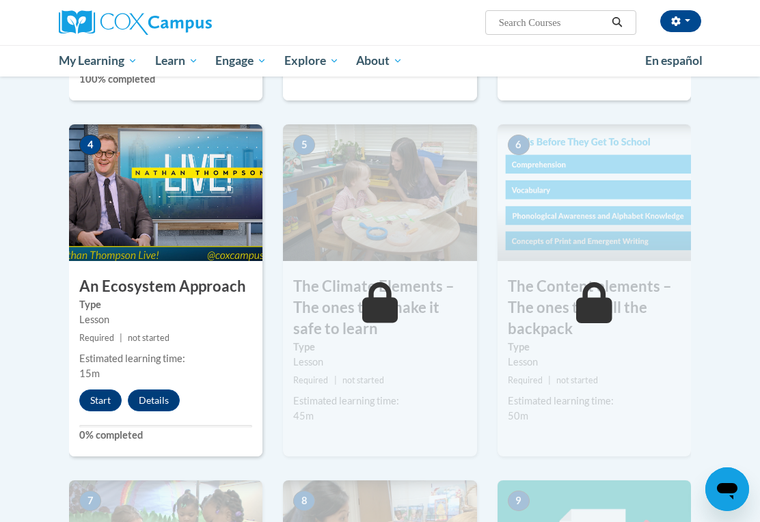
scroll to position [688, 0]
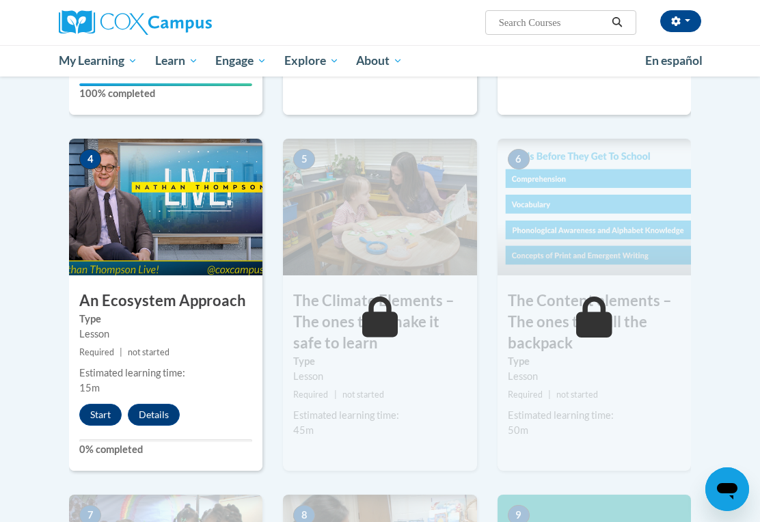
click at [196, 219] on img at bounding box center [165, 207] width 193 height 137
click at [113, 404] on button "Start" at bounding box center [100, 415] width 42 height 22
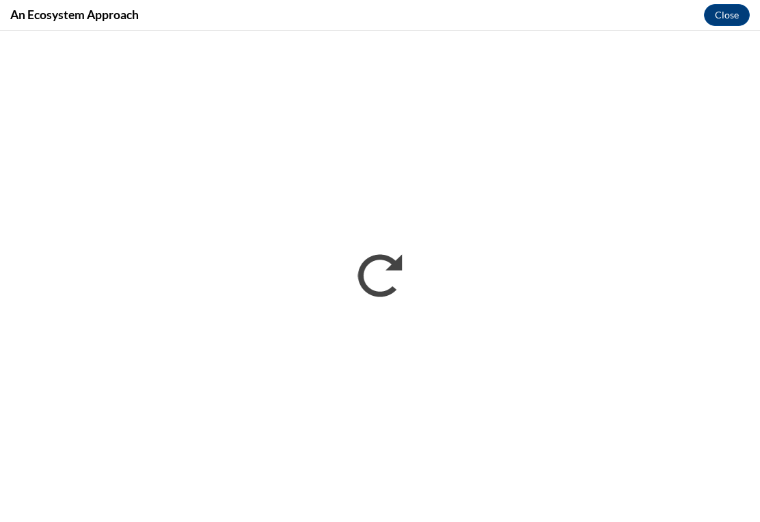
scroll to position [687, 0]
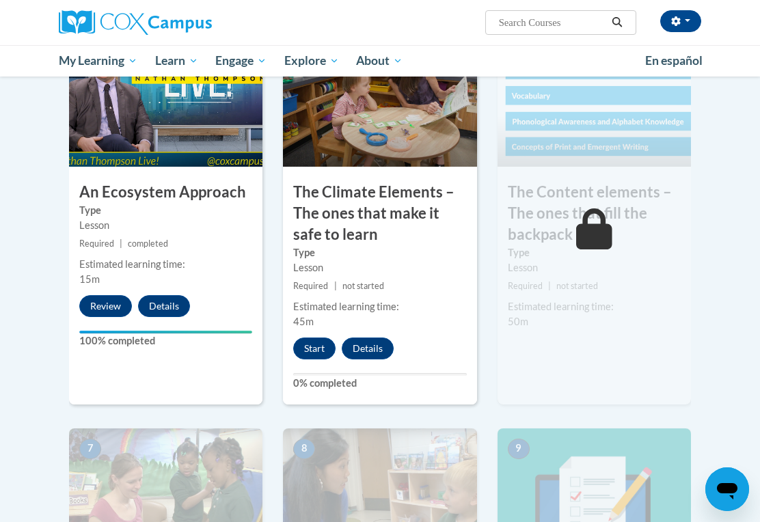
scroll to position [794, 0]
